Goal: Task Accomplishment & Management: Complete application form

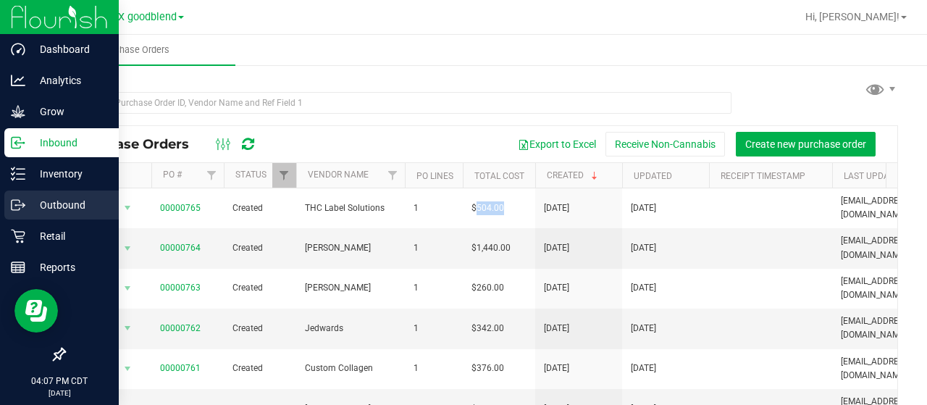
click at [38, 199] on p "Outbound" at bounding box center [68, 204] width 87 height 17
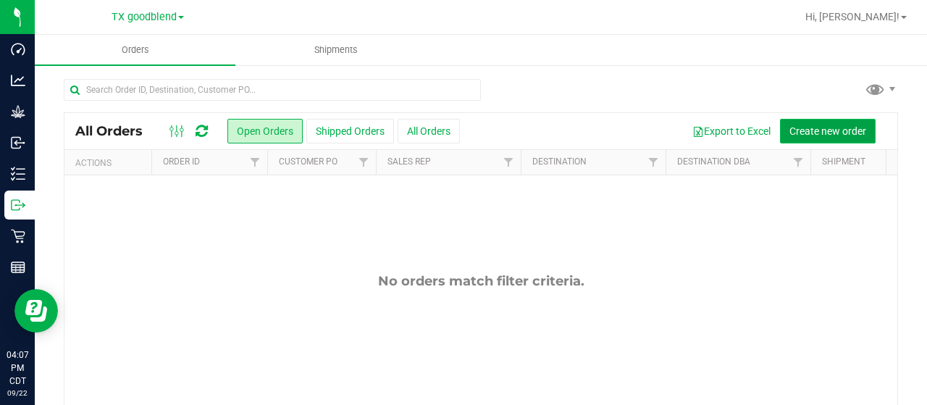
click at [808, 127] on span "Create new order" at bounding box center [828, 131] width 77 height 12
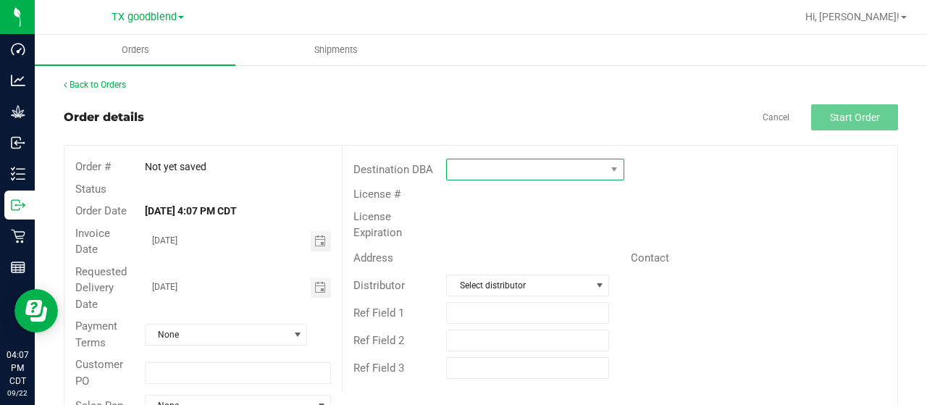
click at [472, 171] on span at bounding box center [526, 169] width 159 height 20
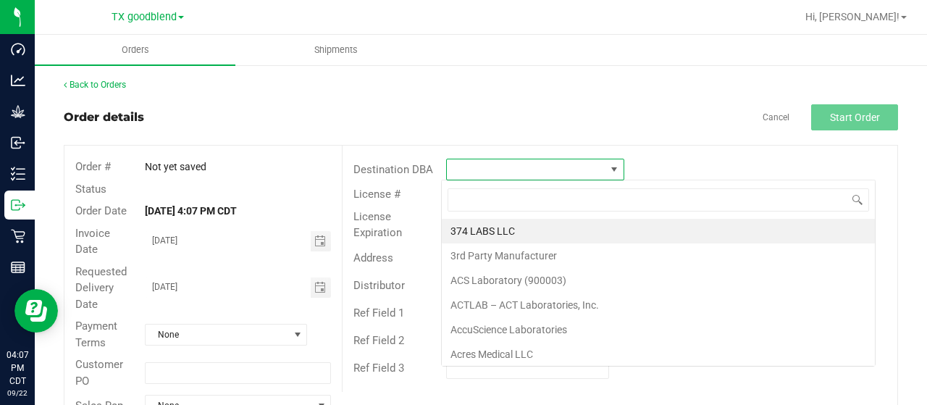
scroll to position [21, 175]
type input "[GEOGRAPHIC_DATA]"
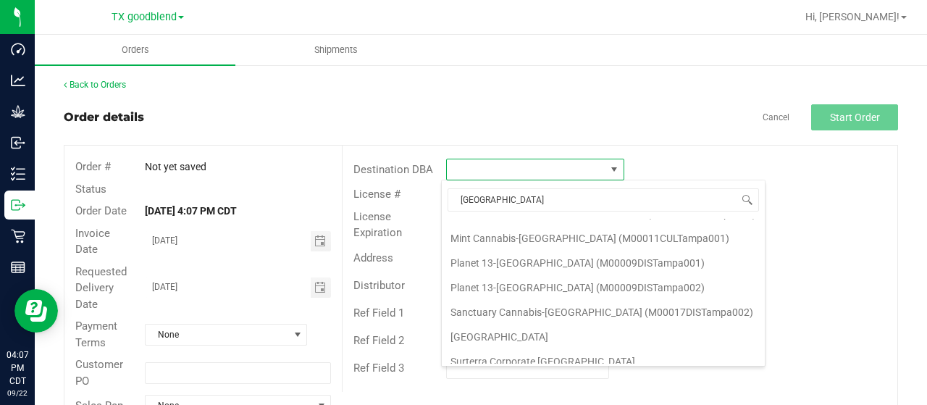
scroll to position [145, 0]
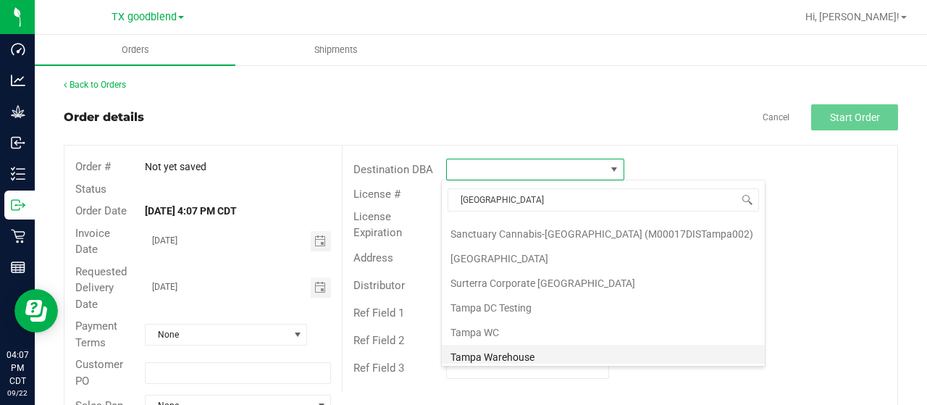
click at [509, 349] on li "Tampa Warehouse" at bounding box center [603, 357] width 323 height 25
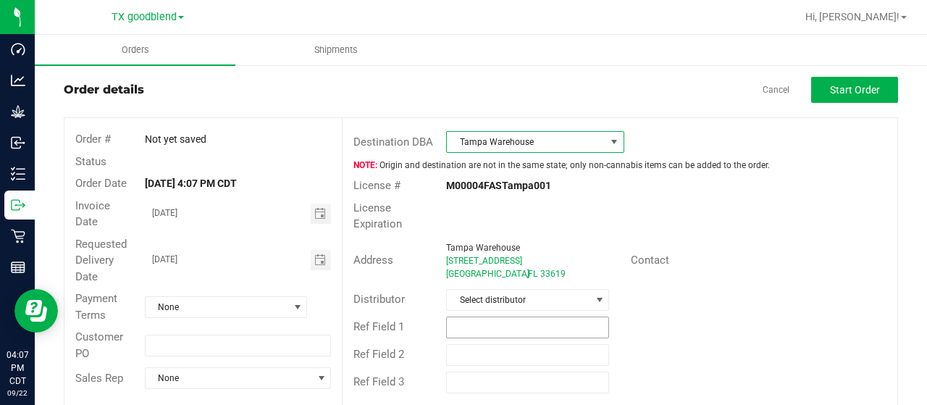
scroll to position [42, 0]
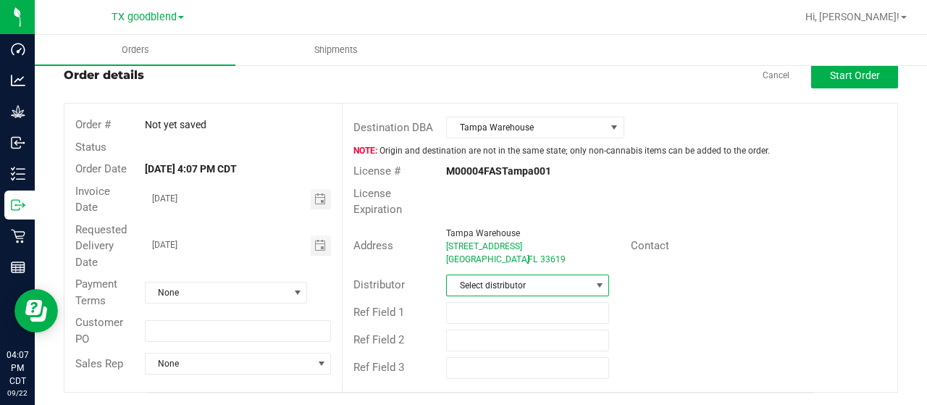
click at [494, 280] on span "Select distributor" at bounding box center [518, 285] width 143 height 20
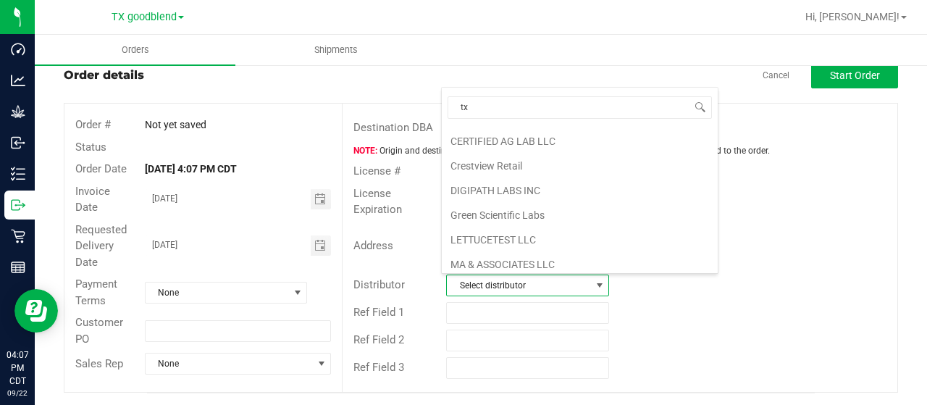
scroll to position [0, 0]
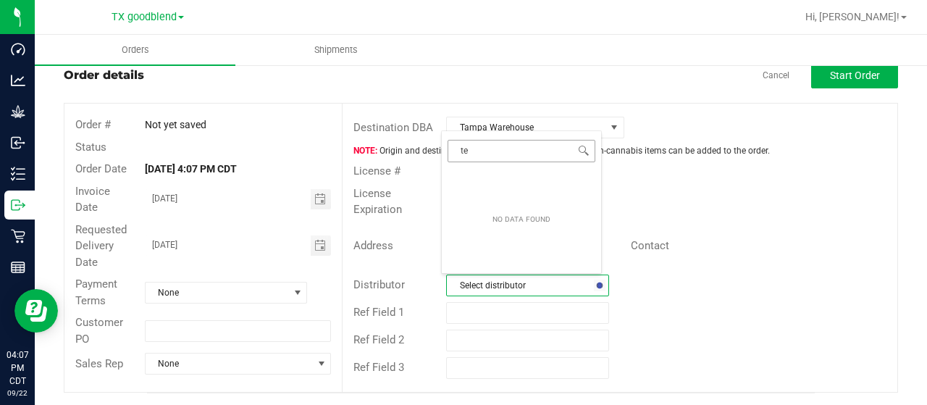
type input "t"
type input "g"
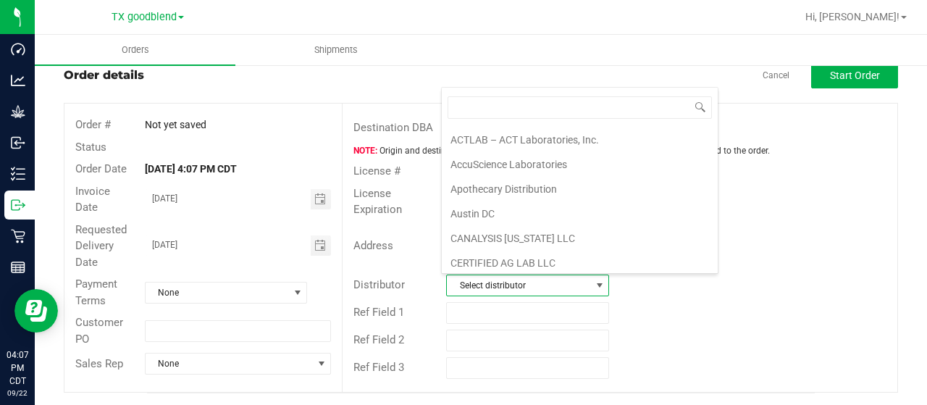
scroll to position [72, 0]
click at [499, 208] on li "Austin DC" at bounding box center [580, 213] width 276 height 25
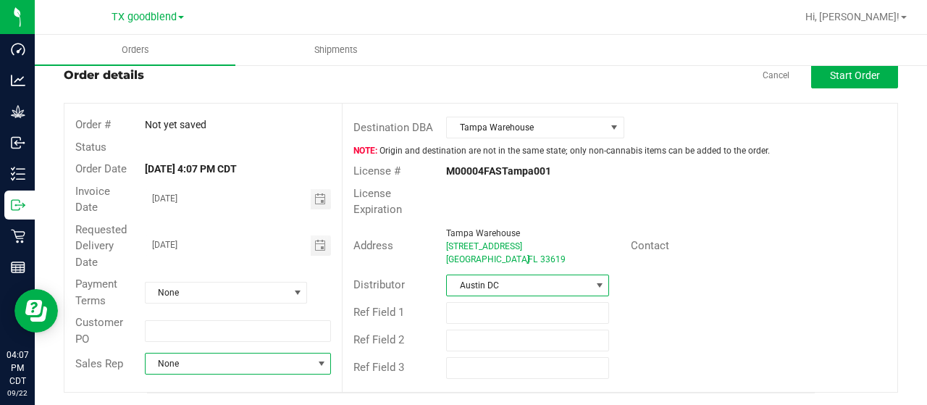
click at [319, 360] on span at bounding box center [322, 364] width 12 height 12
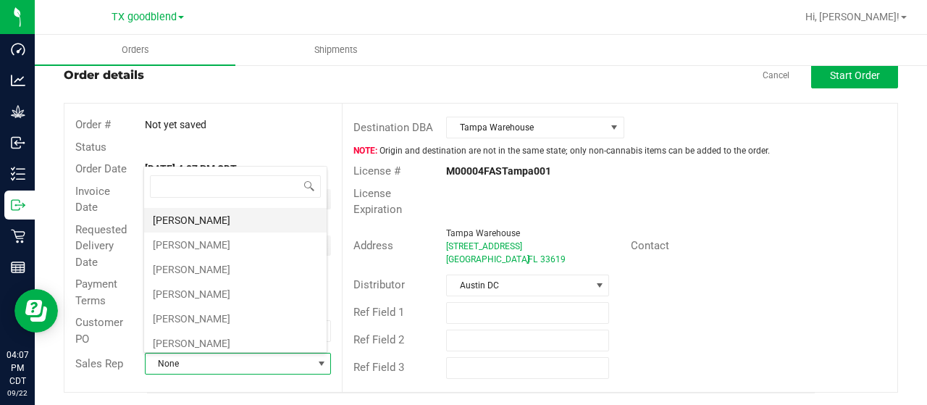
scroll to position [362, 0]
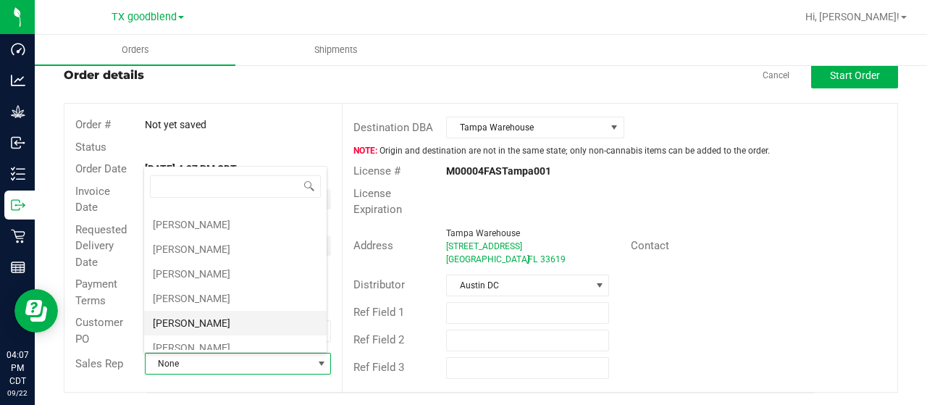
click at [216, 317] on li "[PERSON_NAME]" at bounding box center [235, 323] width 183 height 25
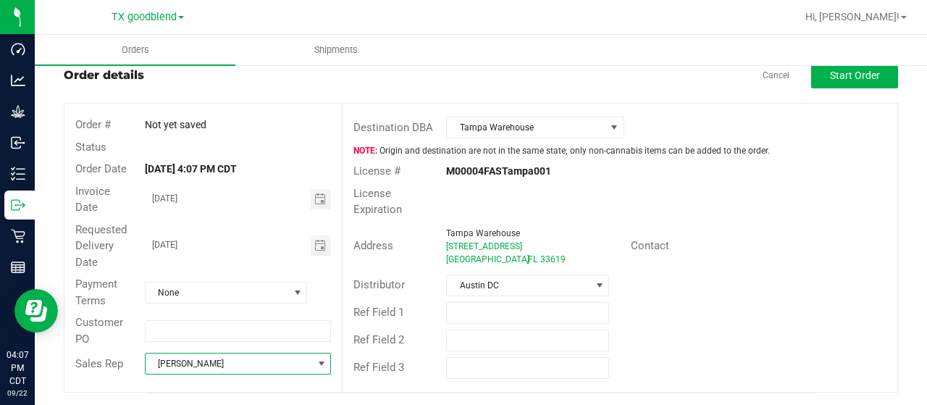
click at [748, 296] on div "Distributor Austin DC" at bounding box center [620, 286] width 555 height 28
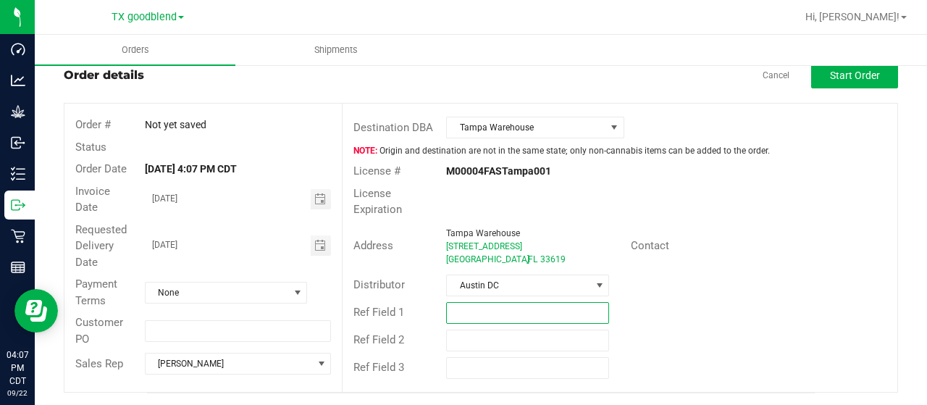
click at [449, 317] on input "text" at bounding box center [527, 313] width 163 height 22
type input "Internal Transfer To TPA"
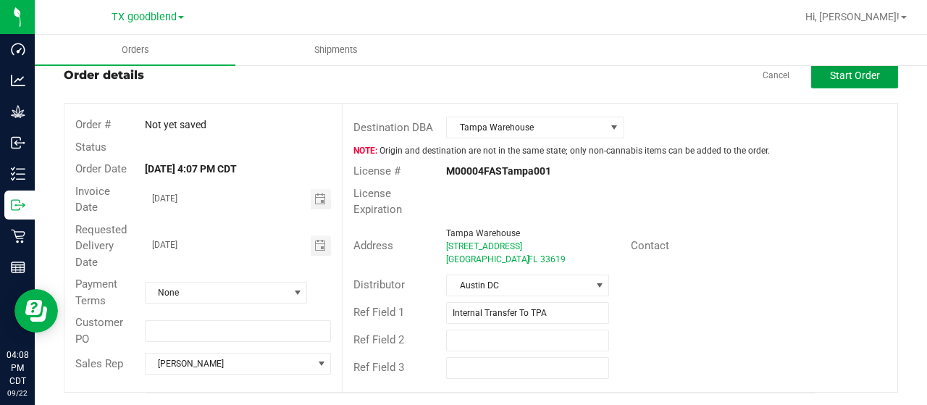
drag, startPoint x: 844, startPoint y: 71, endPoint x: 831, endPoint y: 86, distance: 20.0
click at [845, 70] on span "Start Order" at bounding box center [855, 76] width 50 height 12
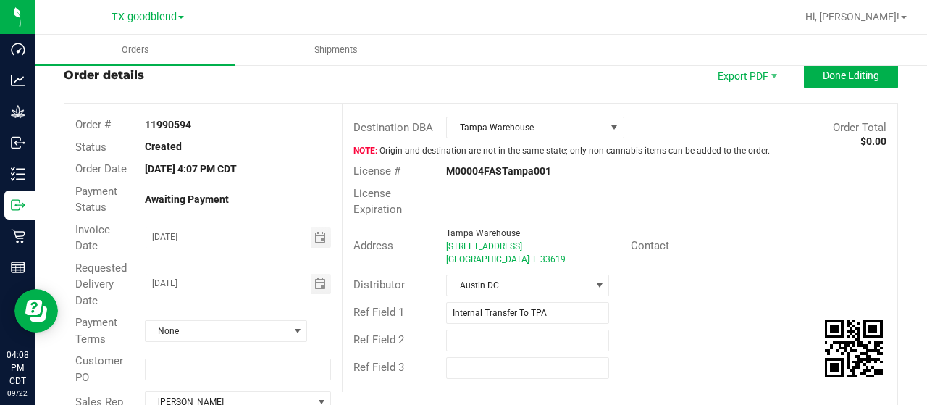
scroll to position [187, 0]
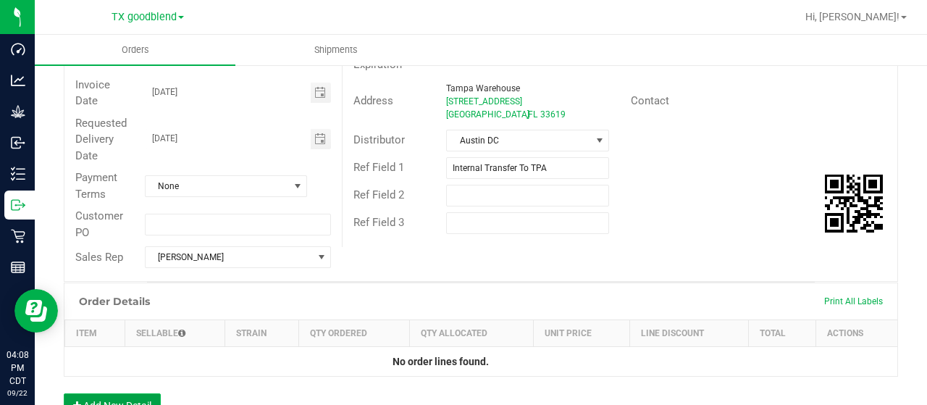
click at [125, 398] on button "Add New Detail" at bounding box center [112, 405] width 97 height 25
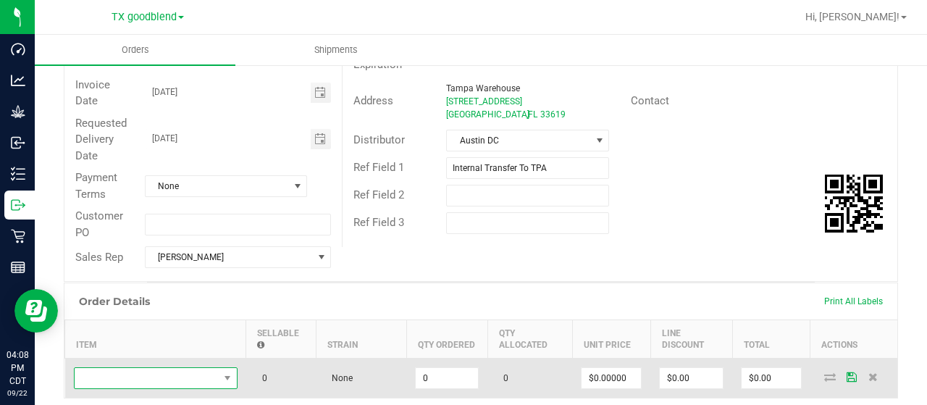
click at [117, 375] on span "NO DATA FOUND" at bounding box center [147, 378] width 144 height 20
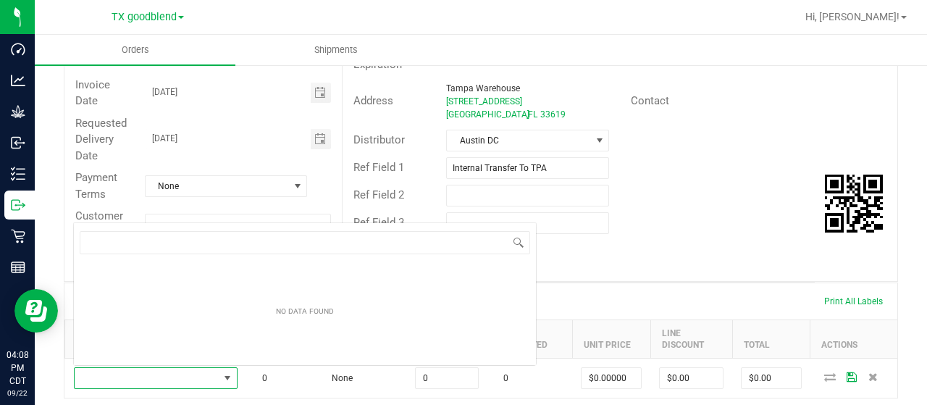
scroll to position [21, 164]
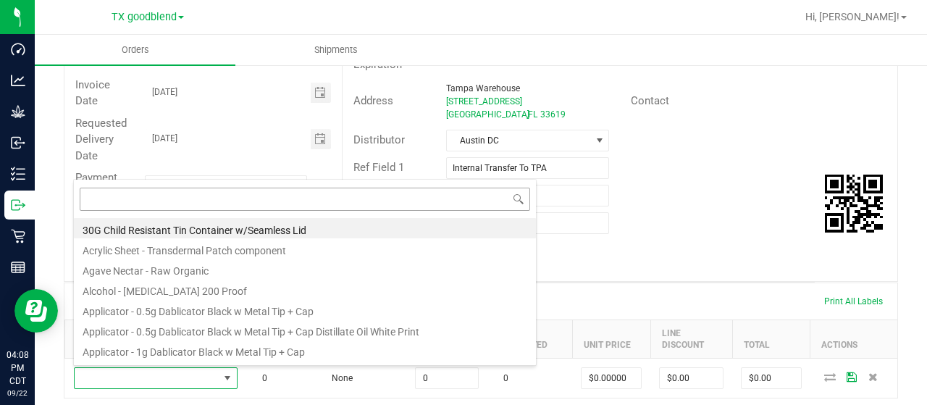
click at [130, 235] on div "30G Child Resistant Tin Container w/Seamless Lid Acrylic Sheet - Transdermal Pa…" at bounding box center [305, 272] width 464 height 187
type input "3001917"
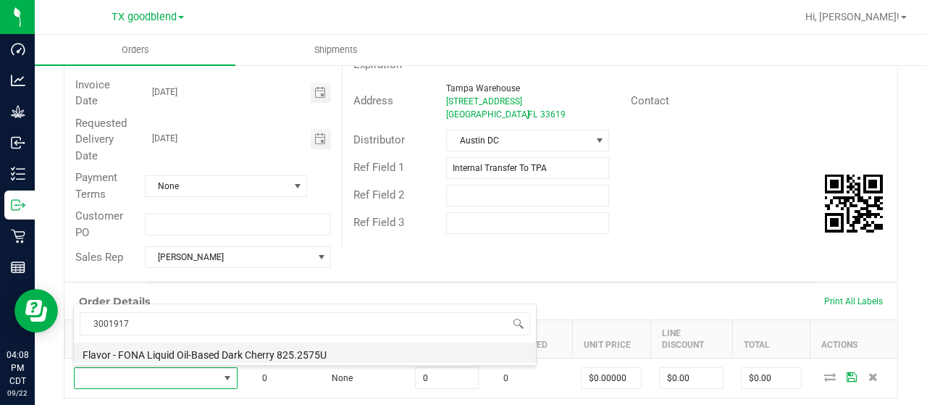
click at [183, 350] on li "Flavor - FONA Liquid Oil-Based Dark Cherry 825.2575U" at bounding box center [305, 353] width 462 height 20
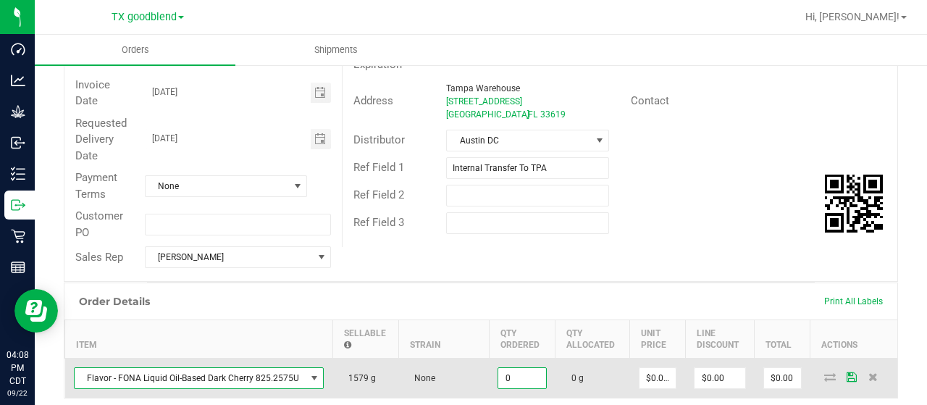
click at [509, 379] on input "0" at bounding box center [522, 378] width 48 height 20
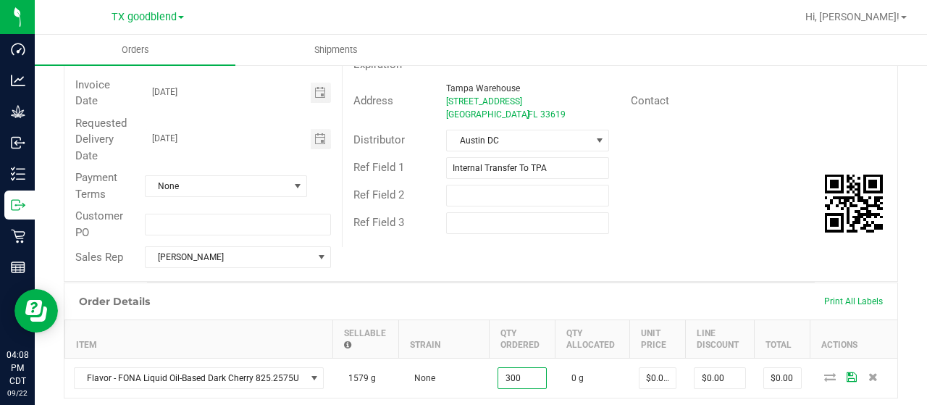
type input "300.0000 g"
click at [653, 248] on div "Order # 11990594 Status Created Order Date [DATE] 4:07 PM CDT Payment Status Aw…" at bounding box center [480, 120] width 833 height 322
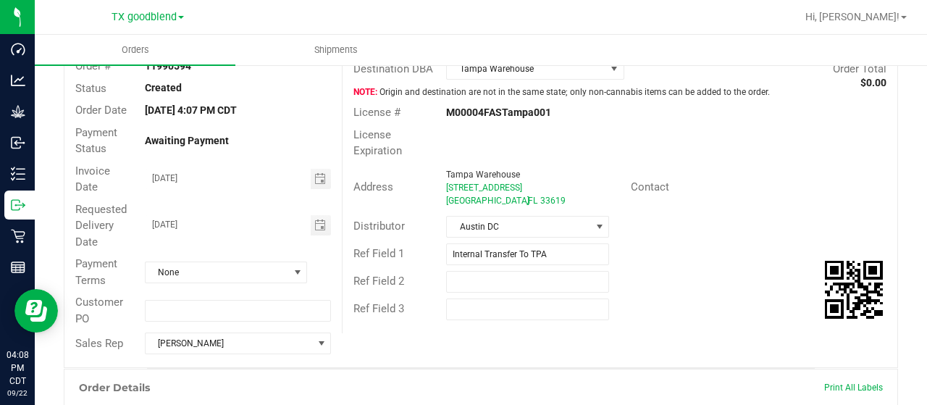
scroll to position [42, 0]
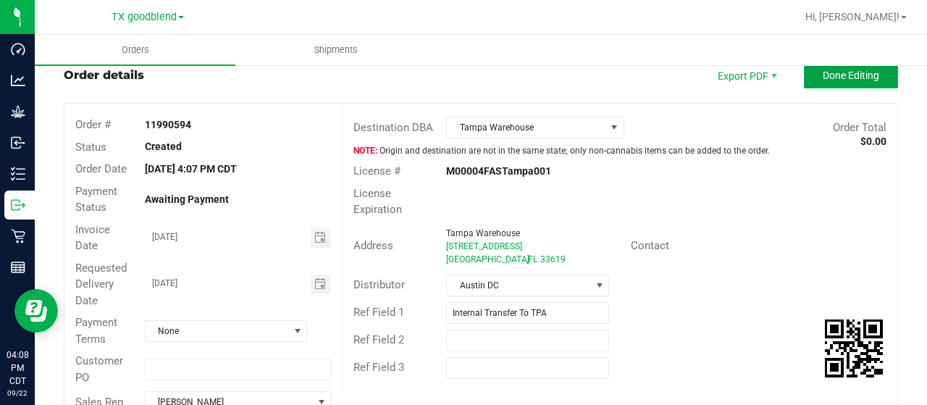
click at [823, 74] on span "Done Editing" at bounding box center [851, 76] width 57 height 12
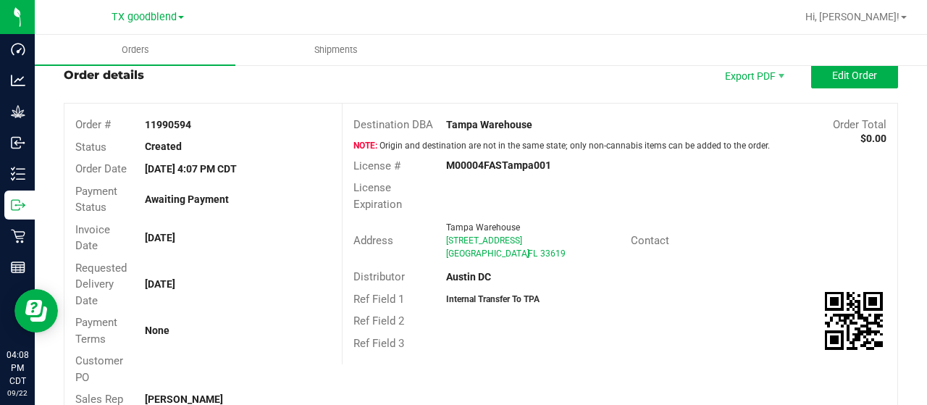
drag, startPoint x: 193, startPoint y: 117, endPoint x: 59, endPoint y: 130, distance: 133.9
click at [59, 130] on div "Back to Orders Order details Export PDF Edit Order Order # 11990594 Status Crea…" at bounding box center [481, 396] width 892 height 748
copy div "Order # 11990594"
click at [842, 83] on button "Edit Order" at bounding box center [854, 75] width 87 height 26
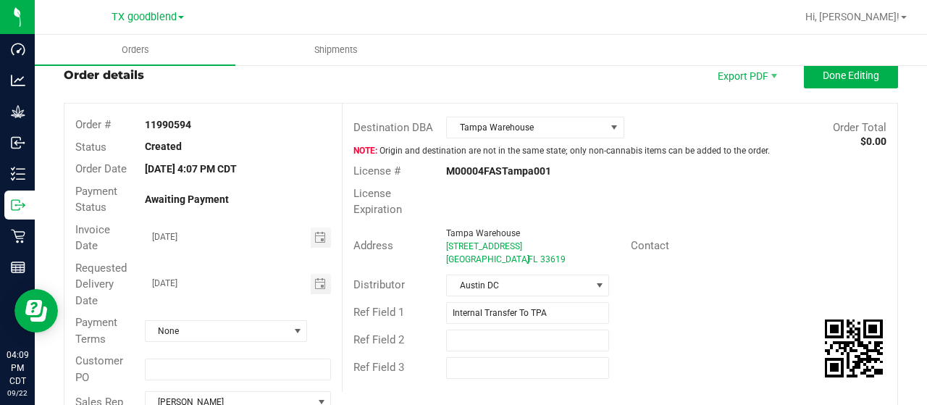
scroll to position [259, 0]
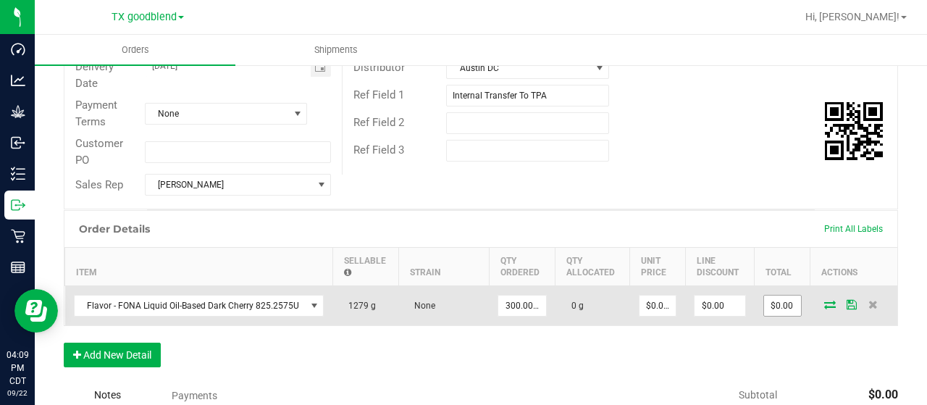
type input "0"
click at [766, 305] on input "0" at bounding box center [782, 306] width 37 height 20
type input "0"
type input "$0.00"
click at [645, 303] on input "0" at bounding box center [658, 306] width 37 height 20
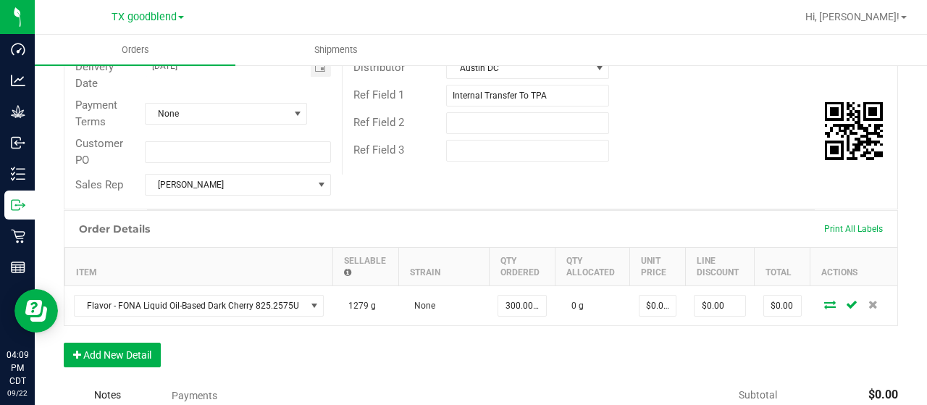
click at [662, 367] on div "Order Details Print All Labels Item Sellable Strain Qty Ordered Qty Allocated U…" at bounding box center [481, 296] width 834 height 172
click at [669, 344] on div "Order Details Print All Labels Item Sellable Strain Qty Ordered Qty Allocated U…" at bounding box center [481, 296] width 834 height 172
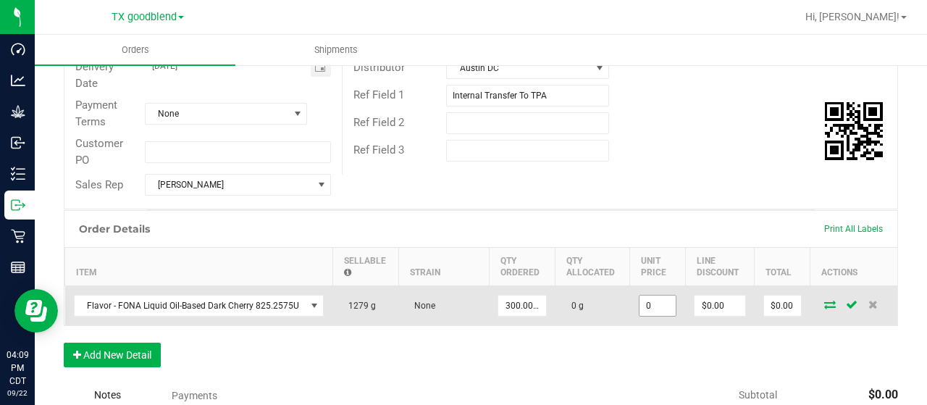
click at [646, 301] on input "0" at bounding box center [658, 306] width 37 height 20
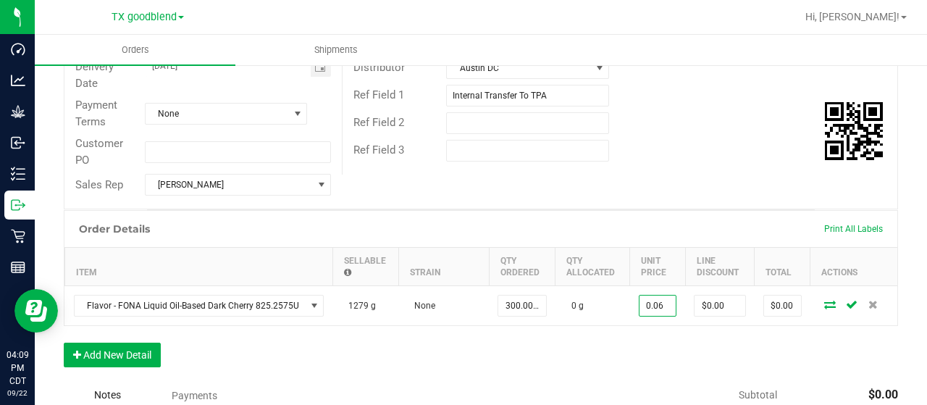
type input "$0.06000"
type input "$18.00"
click at [685, 350] on div "Order Details Print All Labels Item Sellable Strain Qty Ordered Qty Allocated U…" at bounding box center [481, 296] width 834 height 172
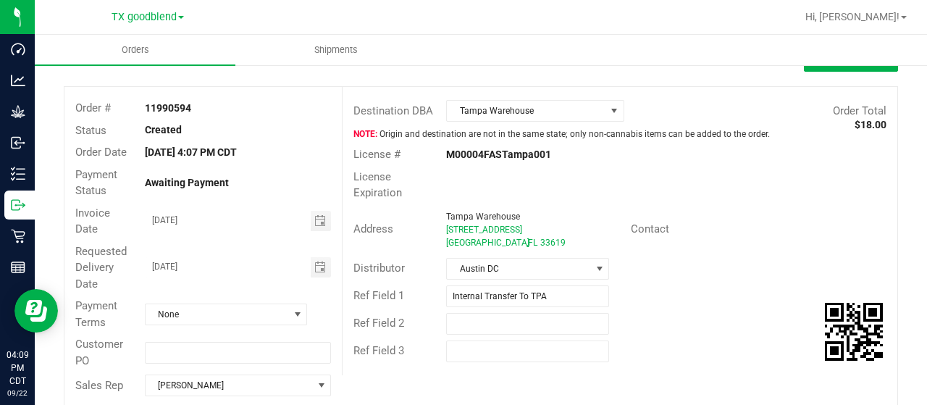
scroll to position [0, 0]
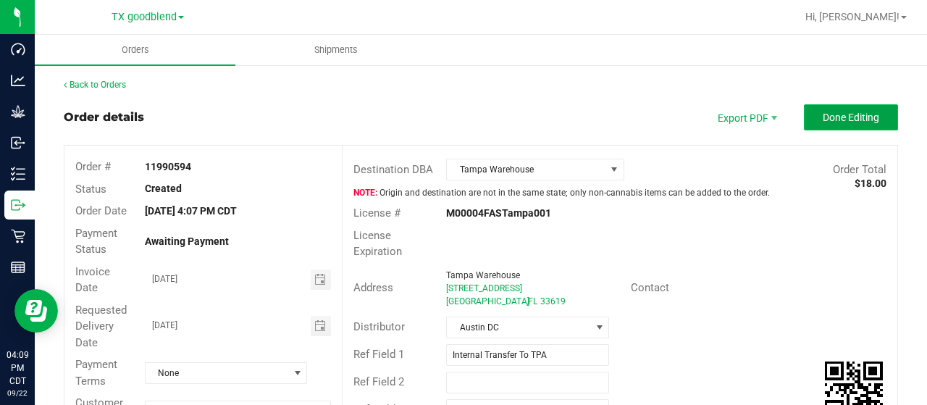
click at [823, 115] on span "Done Editing" at bounding box center [851, 118] width 57 height 12
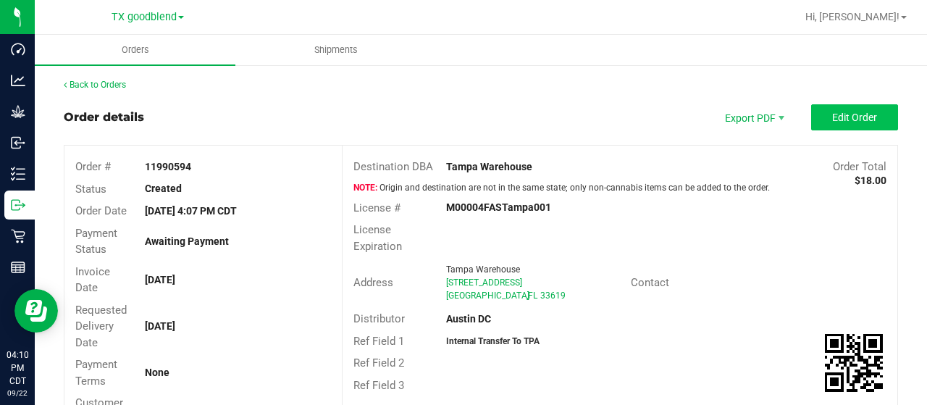
drag, startPoint x: 871, startPoint y: 96, endPoint x: 839, endPoint y: 118, distance: 39.0
click at [839, 118] on span "Edit Order" at bounding box center [854, 118] width 45 height 12
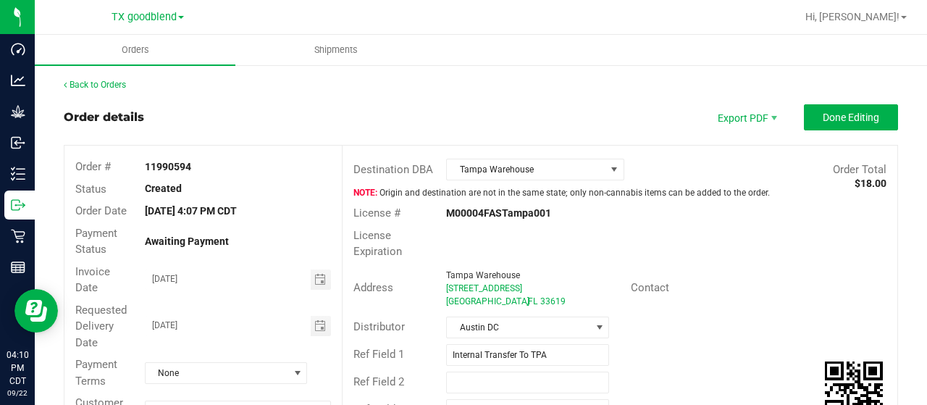
scroll to position [290, 0]
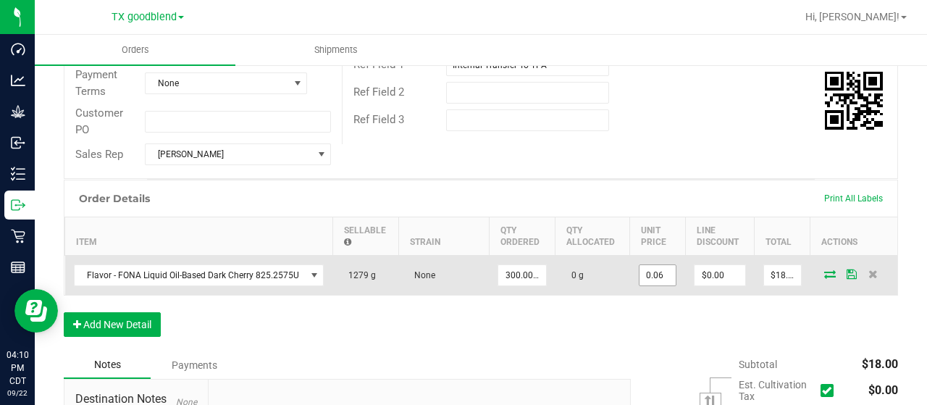
click at [645, 275] on input "0.06" at bounding box center [658, 275] width 37 height 20
click at [655, 272] on input "0.06" at bounding box center [658, 275] width 37 height 20
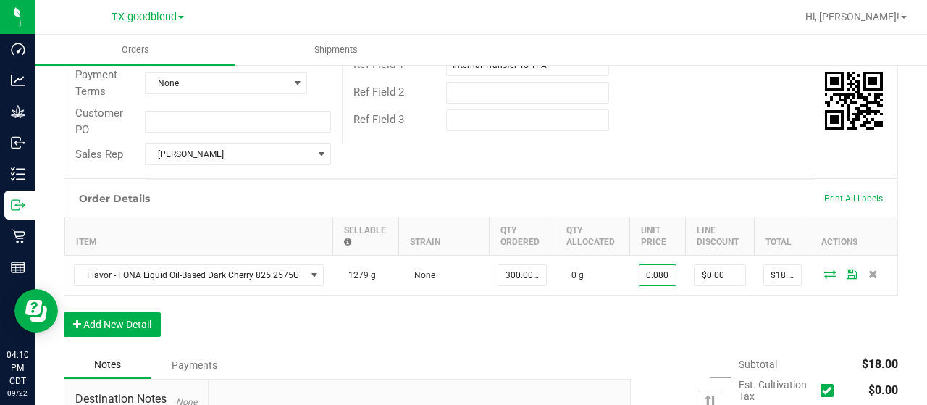
type input "$0.08000"
type input "$24.00"
click at [717, 341] on div "Order Details Print All Labels Item Sellable Strain Qty Ordered Qty Allocated U…" at bounding box center [481, 266] width 834 height 172
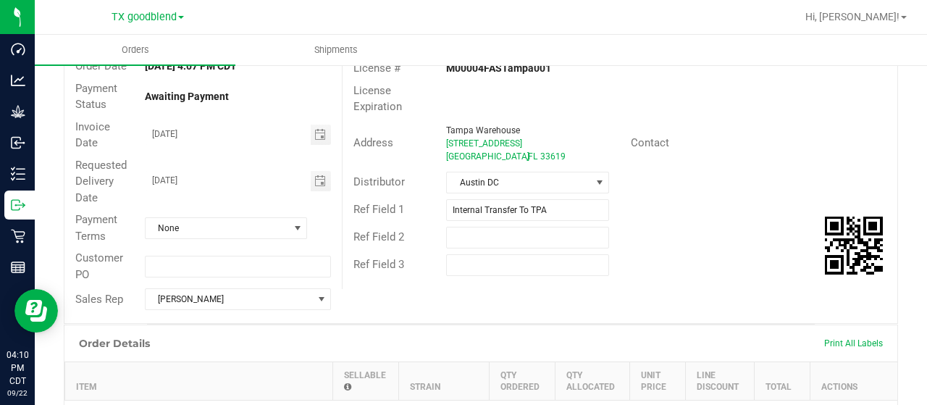
scroll to position [0, 0]
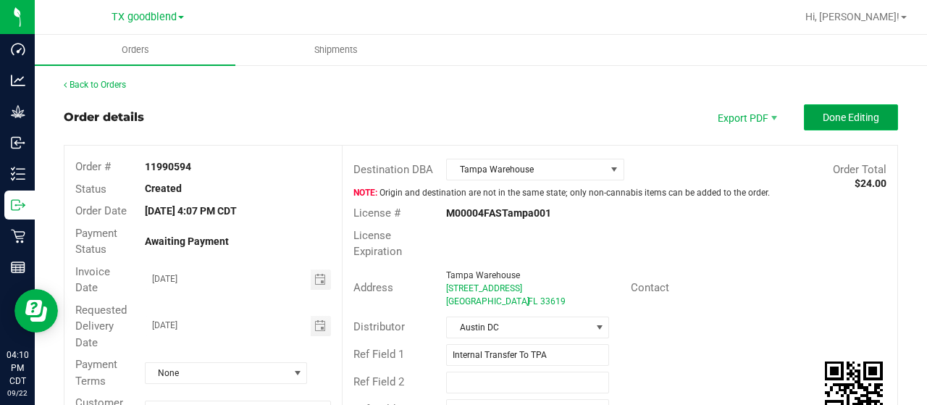
click at [842, 112] on span "Done Editing" at bounding box center [851, 118] width 57 height 12
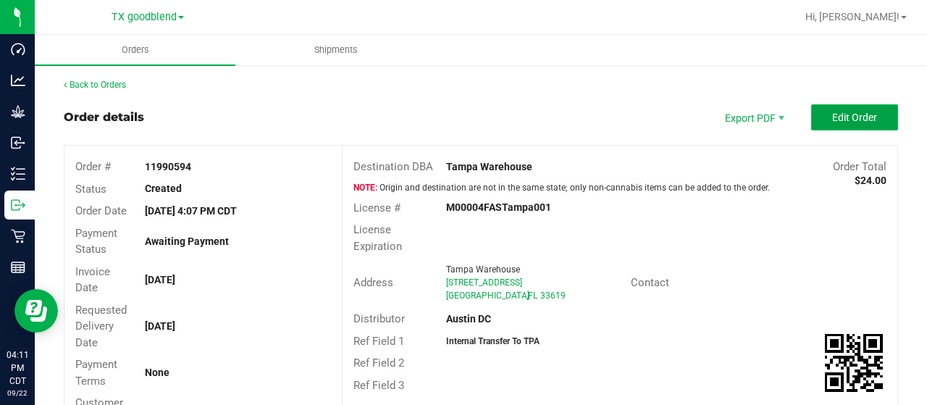
click at [843, 112] on span "Edit Order" at bounding box center [854, 118] width 45 height 12
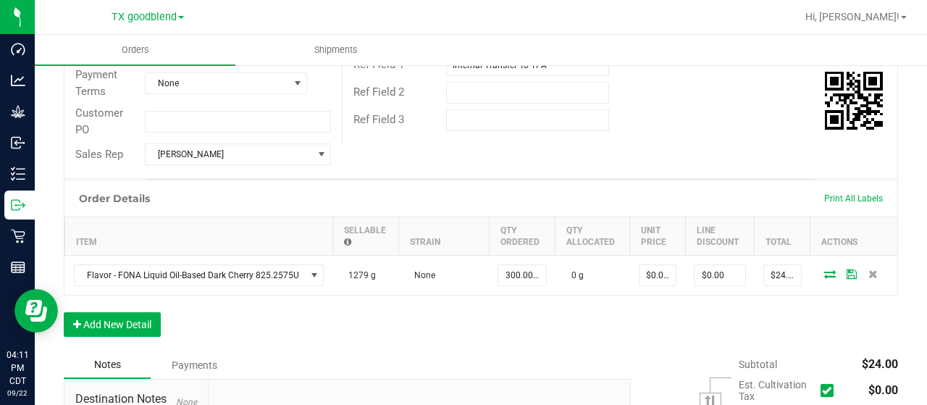
scroll to position [435, 0]
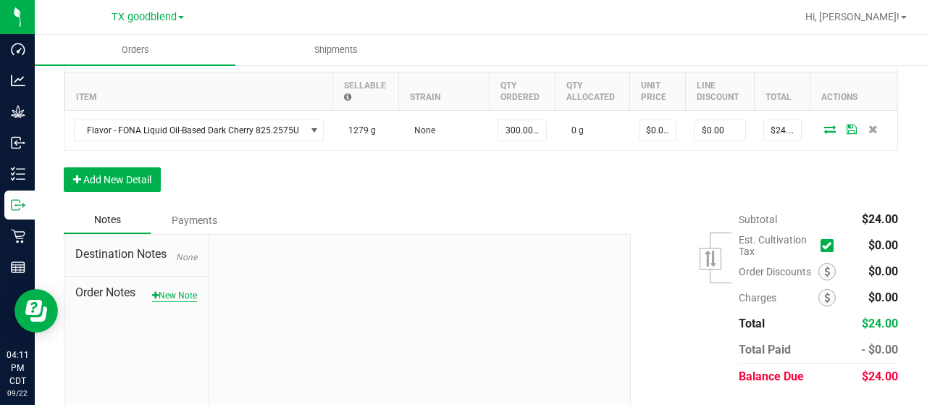
click at [174, 292] on button "New Note" at bounding box center [174, 295] width 45 height 13
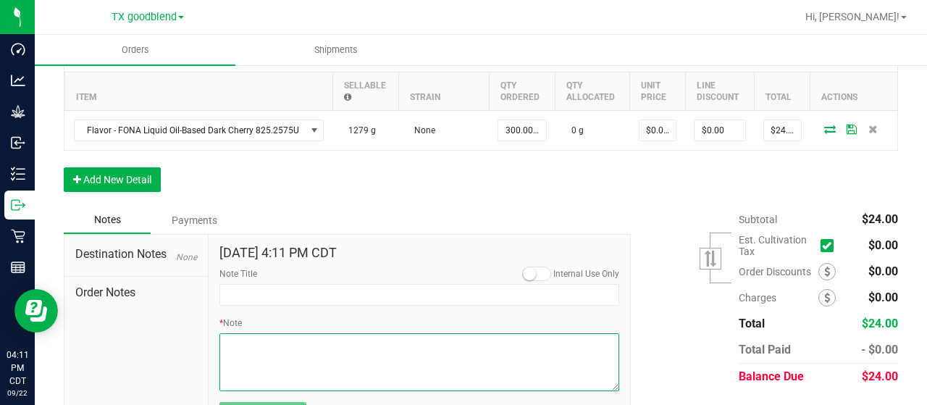
click at [235, 335] on textarea "* Note" at bounding box center [419, 362] width 400 height 58
paste textarea "Item: 3001917 - Flavor - FONA Liquid Oil-Based Dark Cherry 825.2575U Qty: 300 g…"
drag, startPoint x: 504, startPoint y: 338, endPoint x: 247, endPoint y: 335, distance: 257.2
click at [247, 335] on textarea "* Note" at bounding box center [419, 362] width 400 height 58
type textarea "Item: 3001917 - Flavor - FONA Liquid Oil-Based Dark Cherry 825.2575U Qty: 300 g…"
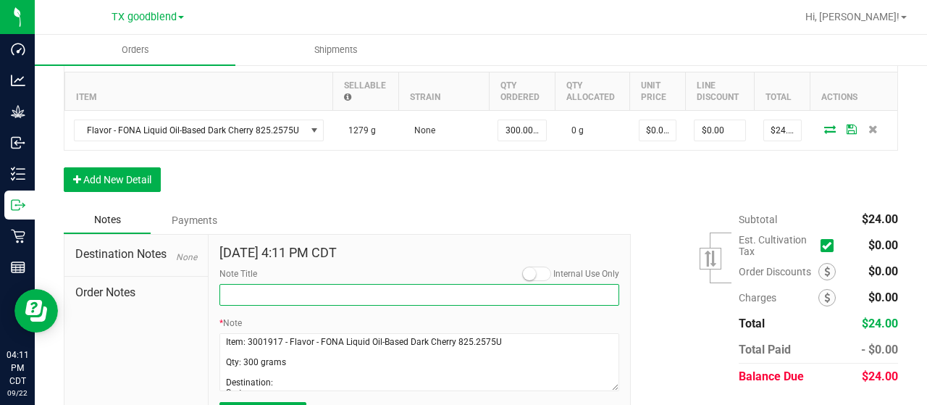
click at [269, 293] on input "Note Title" at bounding box center [419, 295] width 400 height 22
paste input "3001917 - Flavor - FONA Liquid Oil-Based Dark Cherry 825.2575U"
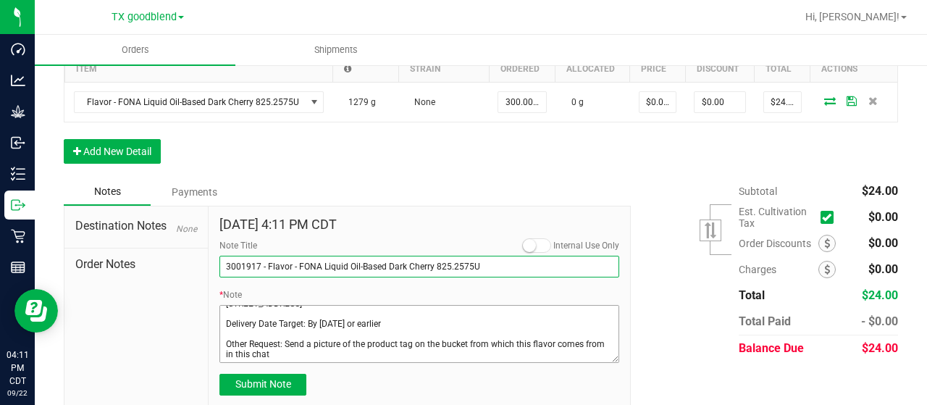
scroll to position [477, 0]
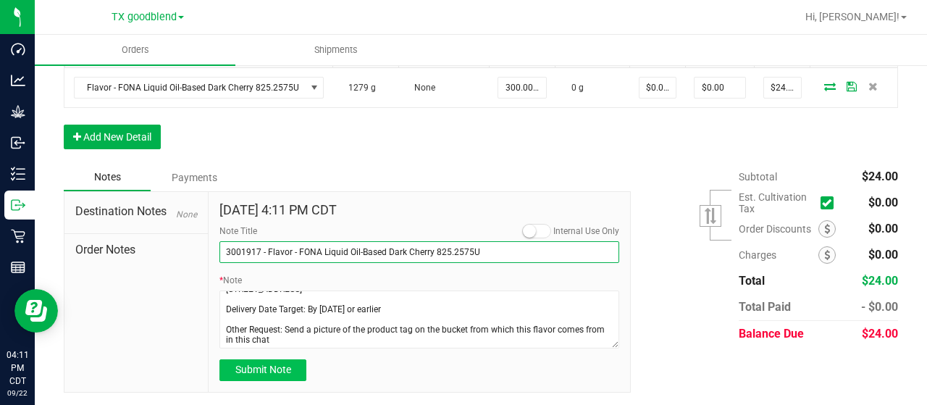
type input "3001917 - Flavor - FONA Liquid Oil-Based Dark Cherry 825.2575U"
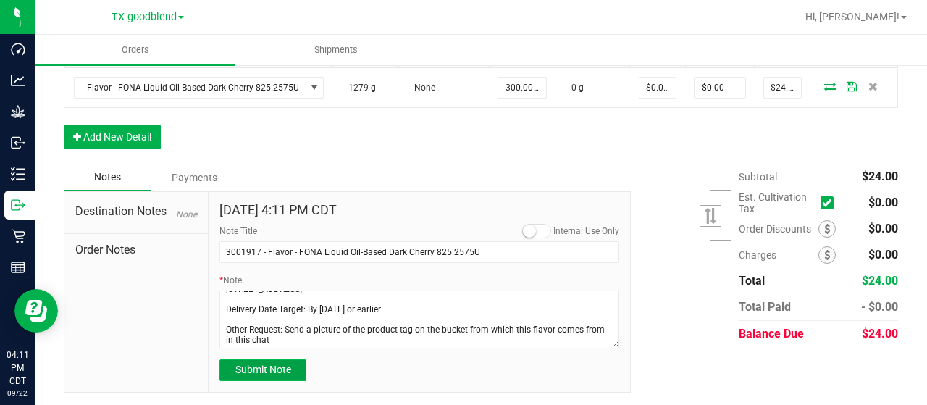
click at [254, 364] on span "Submit Note" at bounding box center [263, 370] width 56 height 12
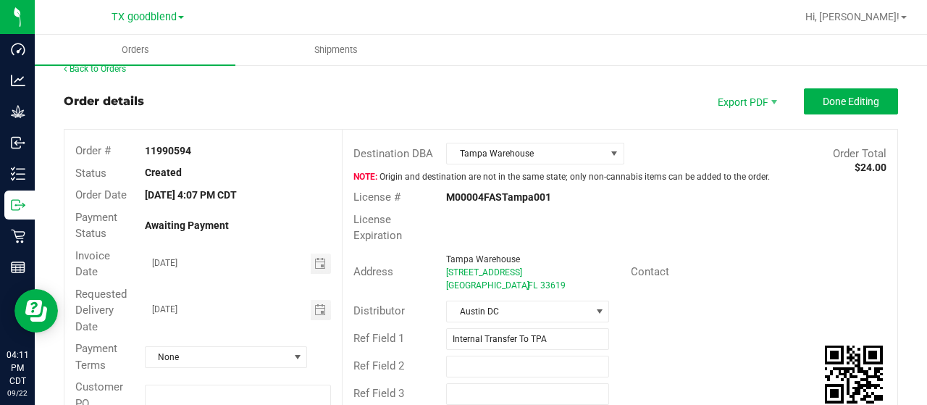
scroll to position [0, 0]
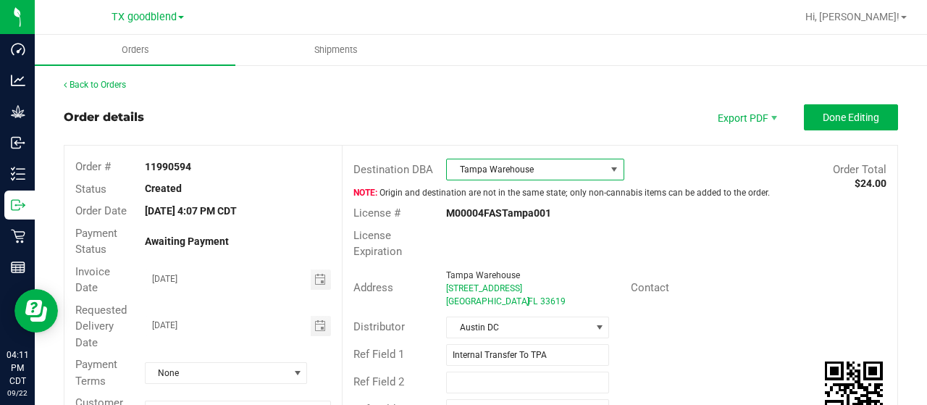
click at [488, 167] on span "Tampa Warehouse" at bounding box center [526, 169] width 159 height 20
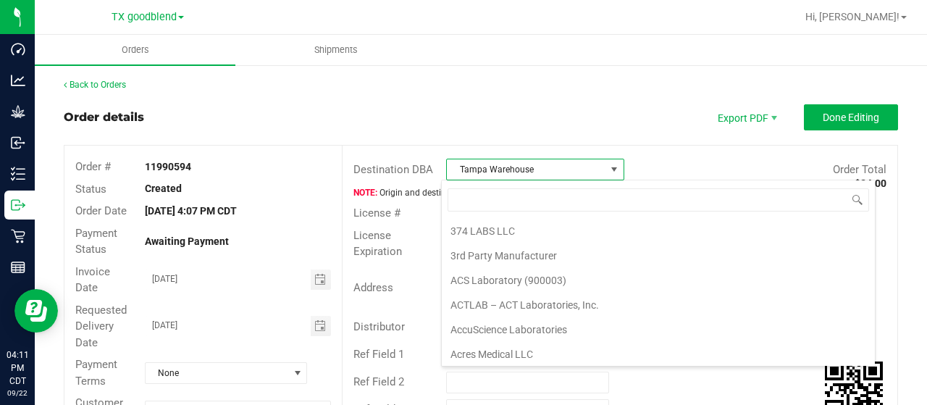
scroll to position [21, 175]
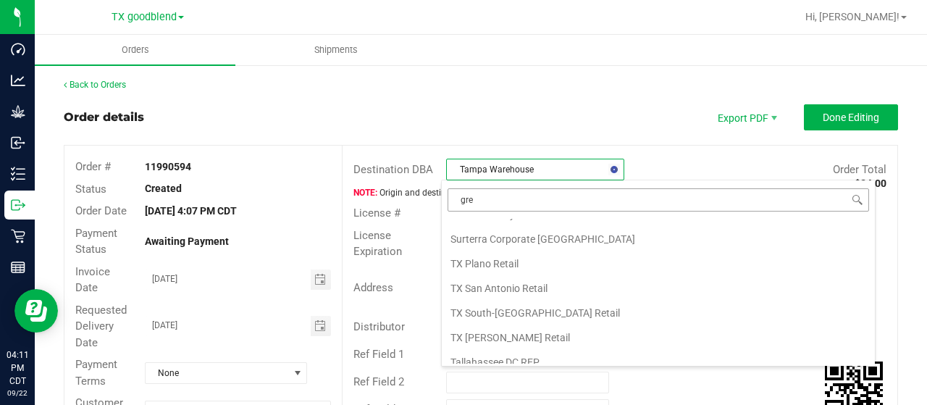
type input "gree"
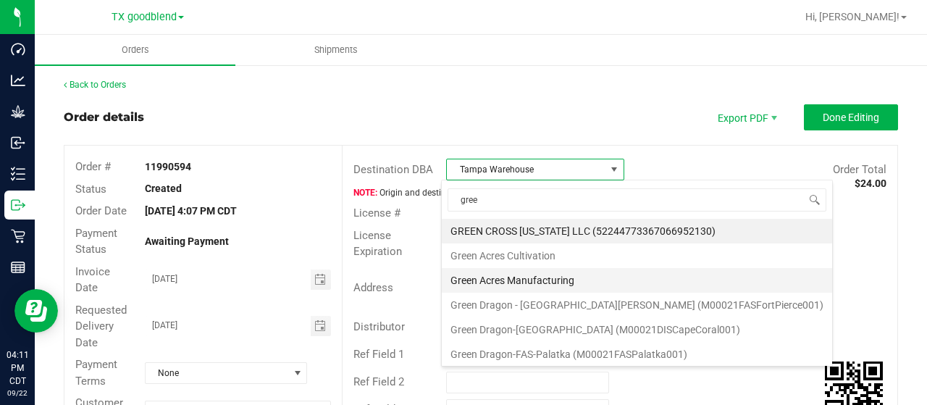
click at [543, 273] on li "Green Acres Manufacturing" at bounding box center [637, 280] width 390 height 25
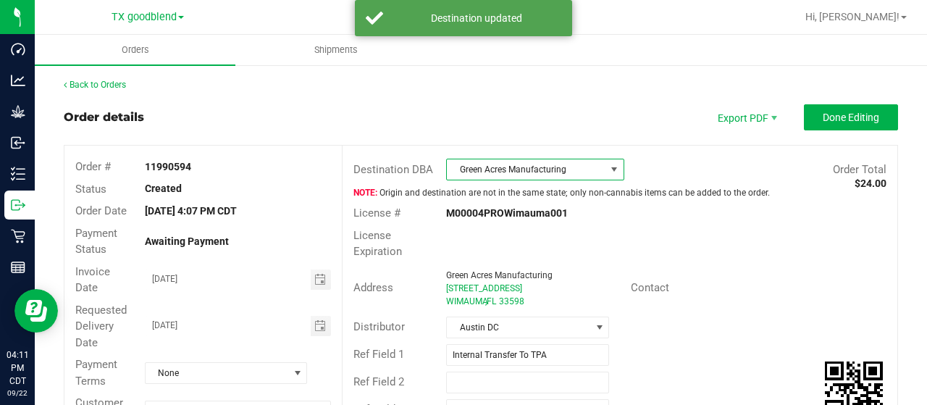
click at [526, 163] on span "Green Acres Manufacturing" at bounding box center [526, 169] width 159 height 20
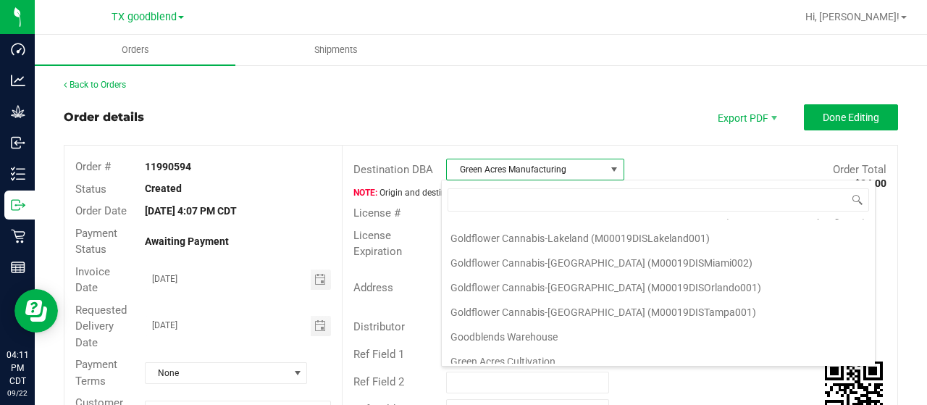
scroll to position [21, 175]
click at [568, 123] on div "Order details Export PDF Done Editing" at bounding box center [481, 117] width 834 height 26
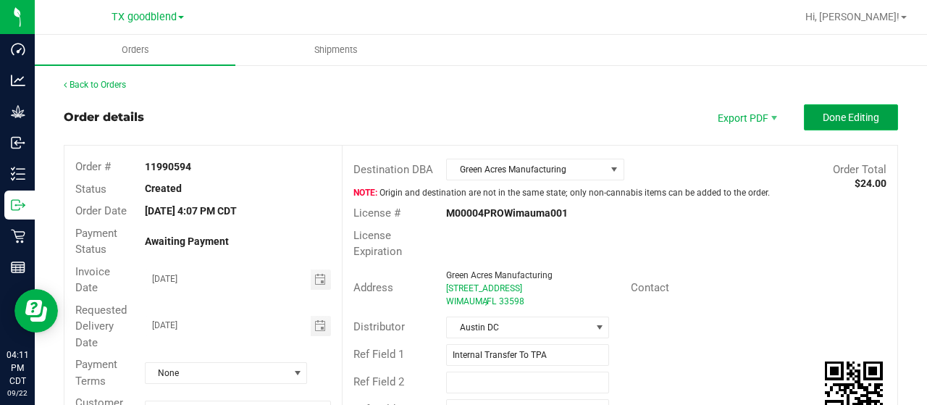
click at [834, 110] on button "Done Editing" at bounding box center [851, 117] width 94 height 26
